Goal: Information Seeking & Learning: Learn about a topic

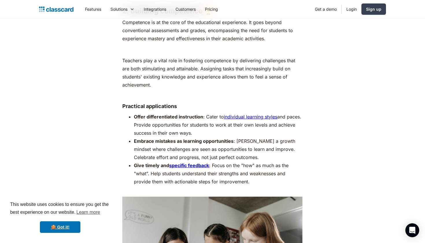
scroll to position [1392, 0]
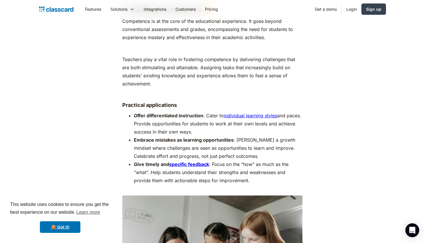
click at [192, 123] on li "Offer differentiated instruction : Cater to individual learning styles and pace…" at bounding box center [218, 123] width 169 height 24
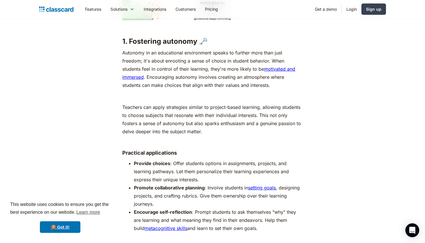
scroll to position [1031, 0]
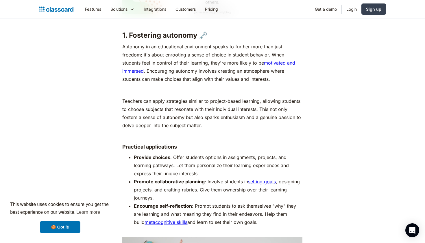
drag, startPoint x: 123, startPoint y: 25, endPoint x: 254, endPoint y: 210, distance: 226.3
copy div "5. Loremipsu dolorsit 🗝️ Ametcons ad el seddoeiusmo temporincid utlabo et dolor…"
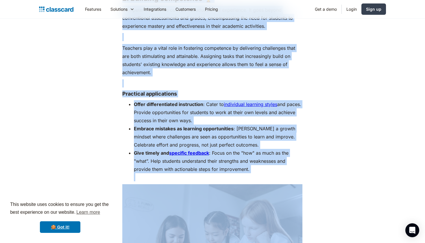
scroll to position [1412, 0]
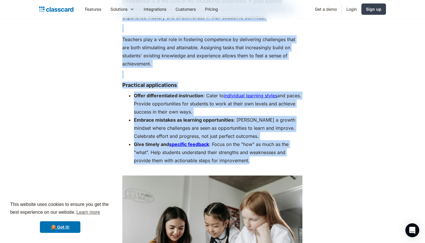
drag, startPoint x: 123, startPoint y: 65, endPoint x: 252, endPoint y: 153, distance: 156.5
click at [252, 153] on div "Let’s imagine two contrasting classrooms. In one, students passively receive in…" at bounding box center [212, 55] width 180 height 2286
copy div "1. Loremips dolorsitam 🏆 Consectetu ad el sed doei te inc utlaboreetd magnaaliq…"
click at [327, 121] on div "Let’s imagine two contrasting classrooms. In one, students passively receive in…" at bounding box center [212, 58] width 235 height 2293
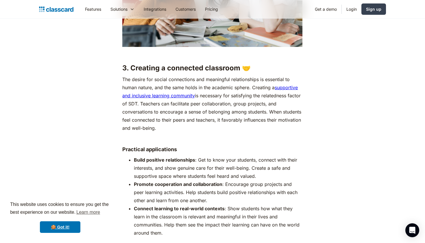
scroll to position [1662, 0]
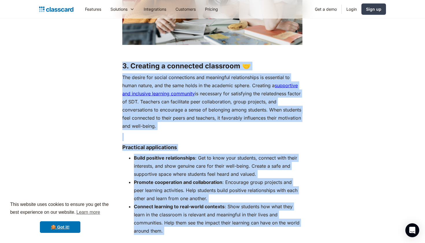
drag, startPoint x: 121, startPoint y: 57, endPoint x: 169, endPoint y: 226, distance: 175.3
copy div "5. Loremips d sitametco adipiscin 🤝 Eli seddoe tem incidi utlaboreetd mag aliqu…"
